Goal: Information Seeking & Learning: Learn about a topic

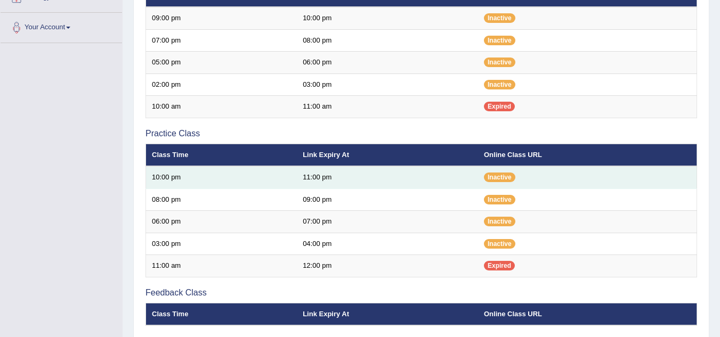
scroll to position [233, 0]
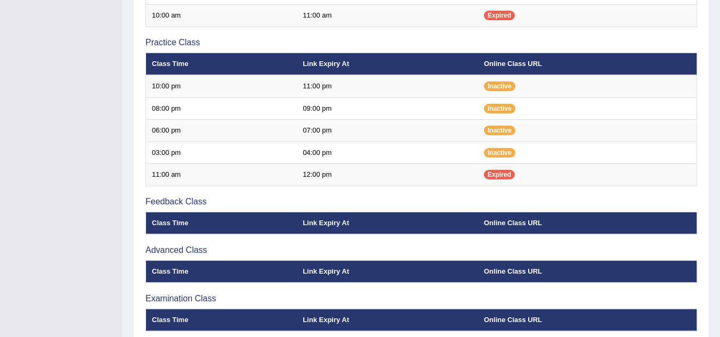
scroll to position [393, 0]
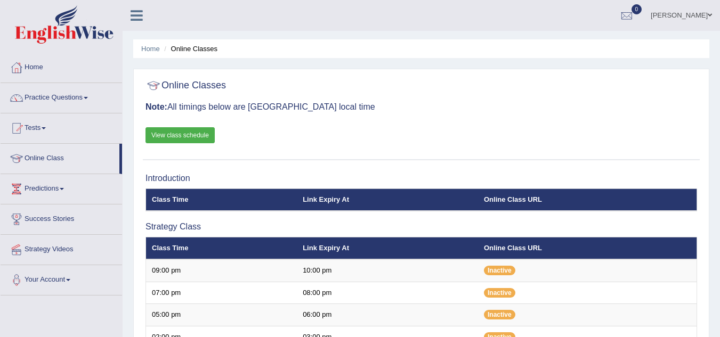
click at [193, 135] on link "View class schedule" at bounding box center [179, 135] width 69 height 16
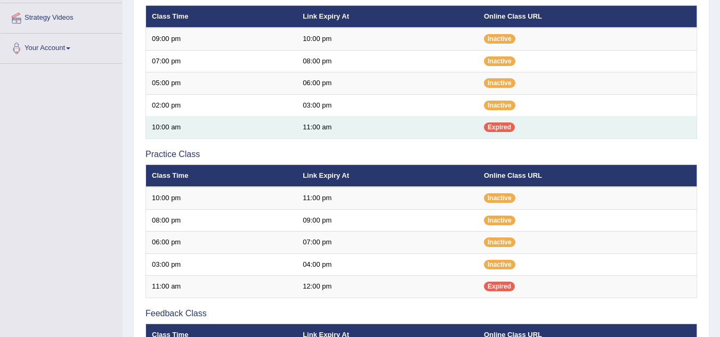
scroll to position [393, 0]
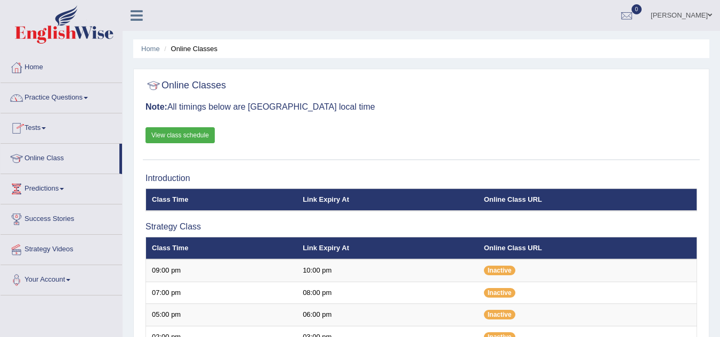
click at [49, 132] on link "Tests" at bounding box center [61, 126] width 121 height 27
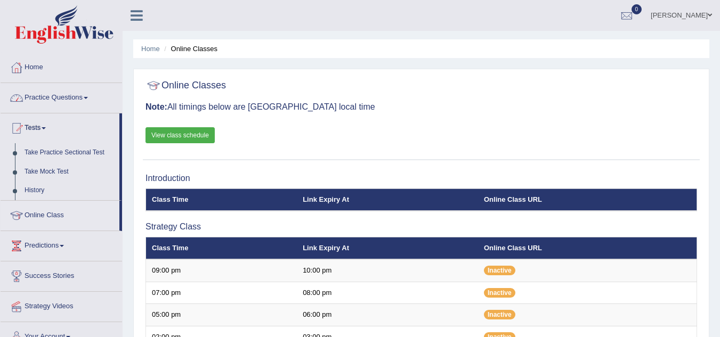
click at [86, 96] on link "Practice Questions" at bounding box center [61, 96] width 121 height 27
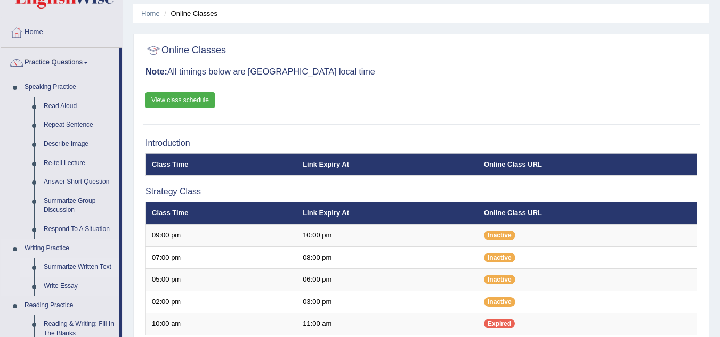
scroll to position [53, 0]
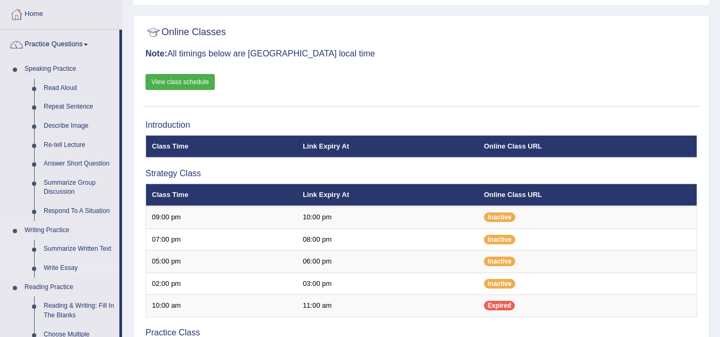
click at [59, 270] on link "Write Essay" at bounding box center [79, 268] width 80 height 19
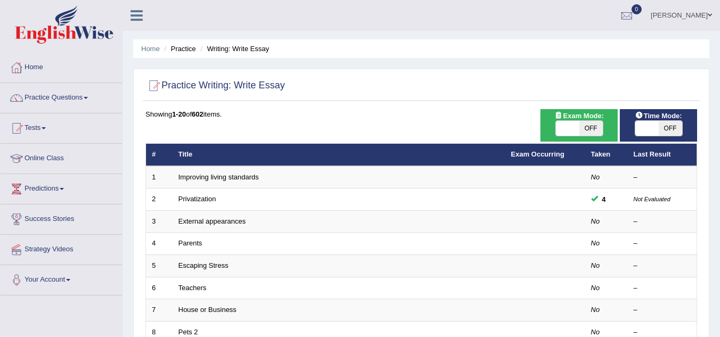
click at [592, 127] on span "OFF" at bounding box center [590, 128] width 23 height 15
checkbox input "true"
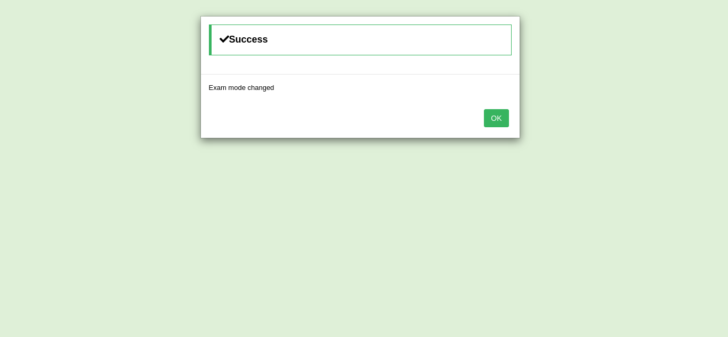
click at [664, 127] on div "Success Exam mode changed OK" at bounding box center [364, 168] width 728 height 337
click at [495, 121] on button "OK" at bounding box center [496, 118] width 25 height 18
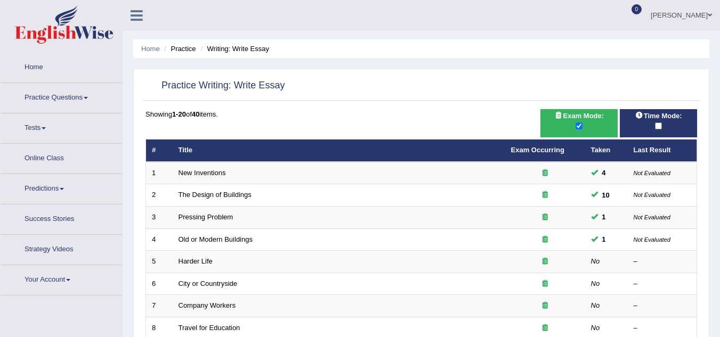
click at [200, 166] on td "New Inventions" at bounding box center [339, 173] width 333 height 22
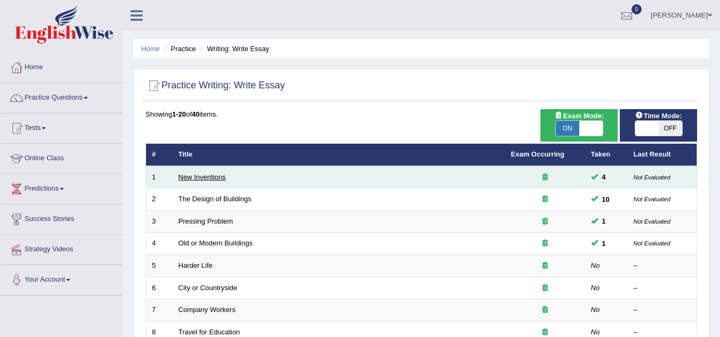
click at [204, 176] on link "New Inventions" at bounding box center [202, 177] width 47 height 8
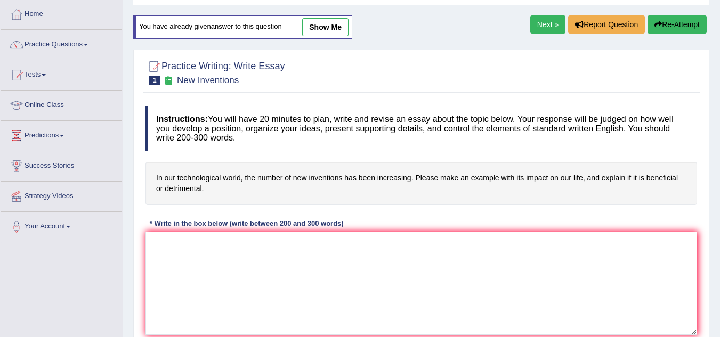
click at [320, 28] on link "show me" at bounding box center [325, 27] width 46 height 18
type textarea "The increasing influence of the new inventions on our lives has ignited numerou…"
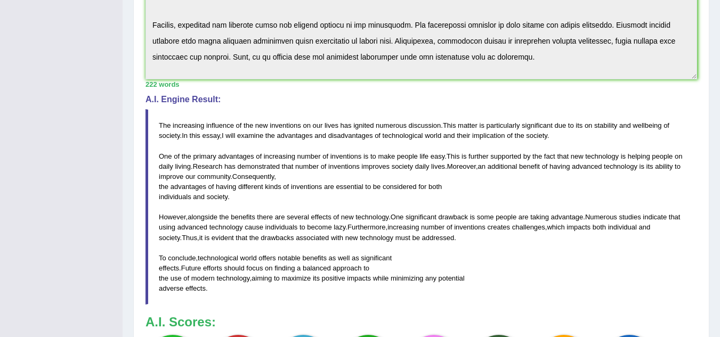
scroll to position [320, 0]
